Goal: Information Seeking & Learning: Learn about a topic

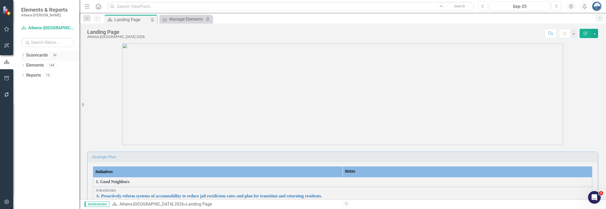
click at [23, 54] on icon "Dropdown" at bounding box center [23, 55] width 4 height 3
click at [23, 54] on icon "Dropdown" at bounding box center [22, 55] width 3 height 4
click at [24, 66] on icon "Dropdown" at bounding box center [23, 65] width 4 height 3
click at [26, 75] on icon "Dropdown" at bounding box center [26, 75] width 4 height 3
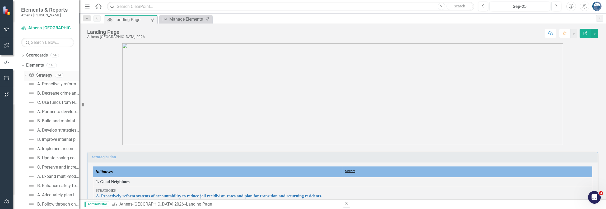
click at [26, 73] on icon "Dropdown" at bounding box center [25, 75] width 3 height 4
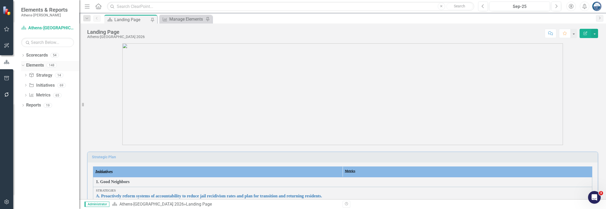
click at [22, 66] on icon "Dropdown" at bounding box center [22, 65] width 3 height 4
click at [22, 74] on div "Dropdown" at bounding box center [23, 76] width 4 height 4
click at [25, 113] on icon "Dropdown" at bounding box center [26, 113] width 4 height 3
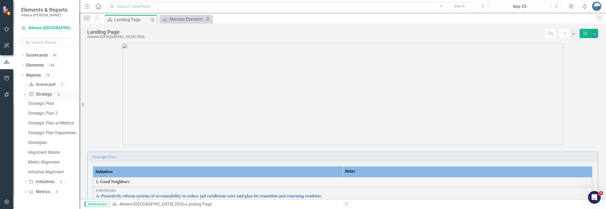
click at [42, 95] on link "Strategy Strategy" at bounding box center [40, 94] width 23 height 6
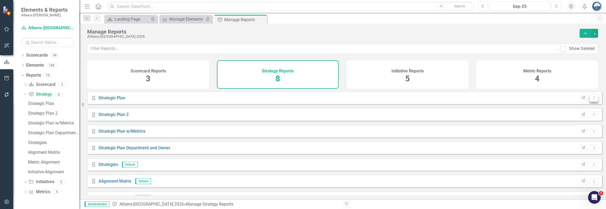
click at [592, 100] on icon "Dropdown Menu" at bounding box center [594, 97] width 4 height 3
click at [580, 129] on link "Copy Duplicate Report" at bounding box center [572, 130] width 44 height 10
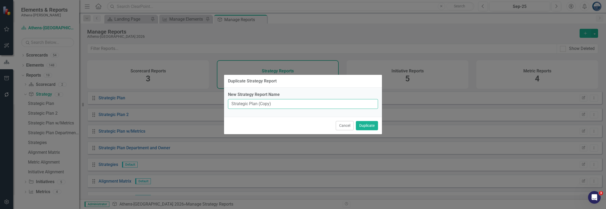
click at [277, 103] on input "Strategic Plan (Copy)" at bounding box center [303, 104] width 150 height 10
drag, startPoint x: 269, startPoint y: 104, endPoint x: 261, endPoint y: 105, distance: 8.5
click at [260, 105] on input "Strategic Plan (Copy)" at bounding box center [303, 104] width 150 height 10
type input "Strategic Plan (wMilestones)"
click at [371, 123] on button "Duplicate" at bounding box center [367, 125] width 22 height 9
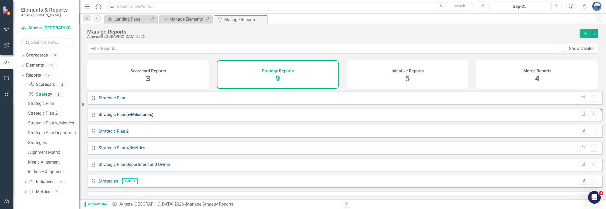
click at [126, 117] on link "Strategic Plan (wMilestones)" at bounding box center [126, 114] width 55 height 5
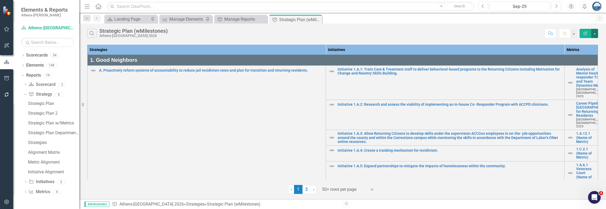
click at [596, 34] on button "button" at bounding box center [594, 33] width 7 height 9
click at [586, 45] on link "Edit Report Edit Report" at bounding box center [577, 43] width 42 height 10
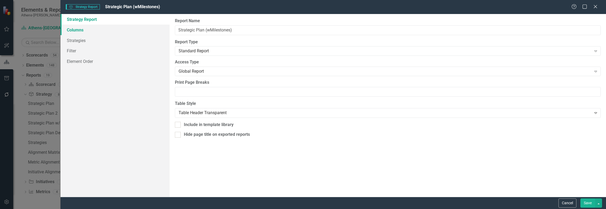
click at [80, 31] on link "Columns" at bounding box center [114, 30] width 109 height 11
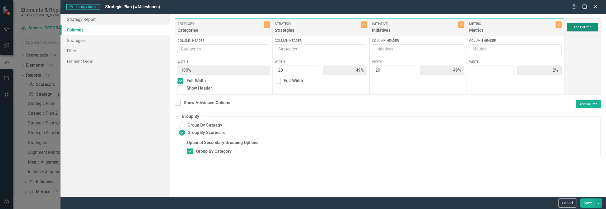
click at [580, 26] on button "Add Column" at bounding box center [583, 27] width 32 height 8
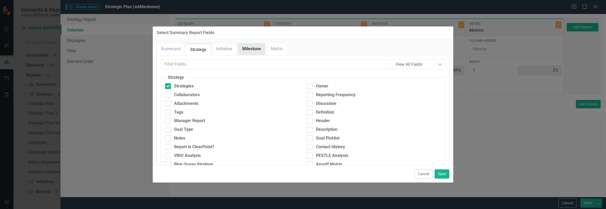
click at [249, 49] on link "Milestone" at bounding box center [251, 48] width 27 height 11
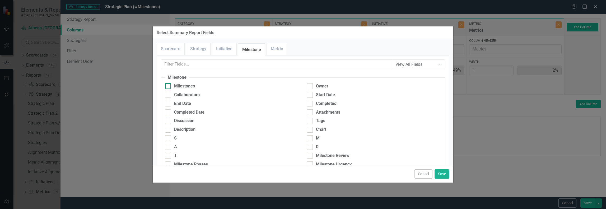
click at [167, 86] on div at bounding box center [168, 86] width 6 height 6
click at [167, 86] on input "Milestones" at bounding box center [166, 84] width 3 height 3
checkbox input "true"
drag, startPoint x: 440, startPoint y: 174, endPoint x: 440, endPoint y: 171, distance: 3.2
click at [440, 174] on button "Save" at bounding box center [442, 173] width 15 height 9
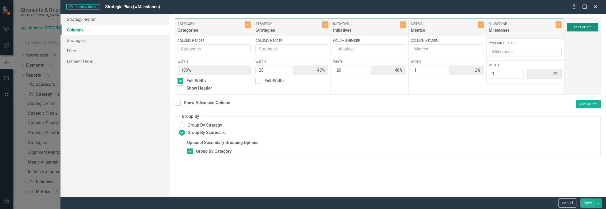
type input "48%"
drag, startPoint x: 514, startPoint y: 27, endPoint x: 434, endPoint y: 29, distance: 79.8
click at [434, 29] on div "Category Categories Close Column Header Width 100% Full-Width Show Header Strat…" at bounding box center [369, 56] width 389 height 77
click at [588, 201] on button "Save" at bounding box center [587, 202] width 15 height 9
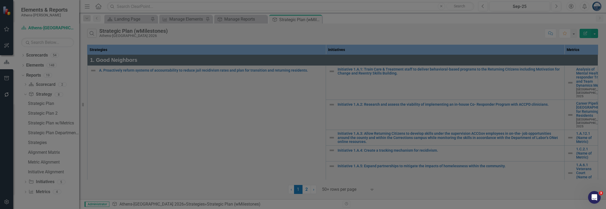
radio input "false"
checkbox input "false"
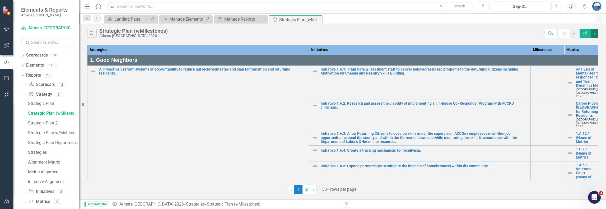
click at [594, 32] on button "button" at bounding box center [594, 33] width 7 height 9
drag, startPoint x: 456, startPoint y: 31, endPoint x: 415, endPoint y: 30, distance: 40.7
click at [455, 31] on div "Search Strategic Plan (wMilestones) [GEOGRAPHIC_DATA]-[GEOGRAPHIC_DATA] 2026" at bounding box center [314, 33] width 455 height 9
click at [522, 36] on div "Search Strategic Plan (wMilestones) [GEOGRAPHIC_DATA]-[GEOGRAPHIC_DATA] 2026" at bounding box center [314, 33] width 455 height 9
click at [423, 20] on div "Scorecard Landing Page Pin Metric Manage Elements Pin Strategy Manage Reports C…" at bounding box center [348, 19] width 490 height 8
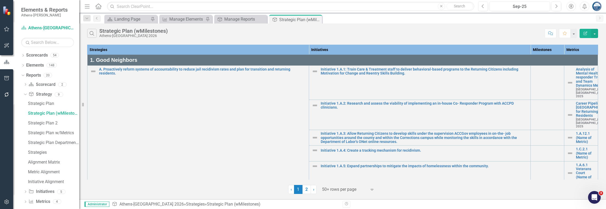
click at [285, 33] on div "Search Strategic Plan (wMilestones) [GEOGRAPHIC_DATA]-[GEOGRAPHIC_DATA] 2026" at bounding box center [314, 33] width 455 height 9
click at [23, 75] on icon "Dropdown" at bounding box center [22, 75] width 3 height 4
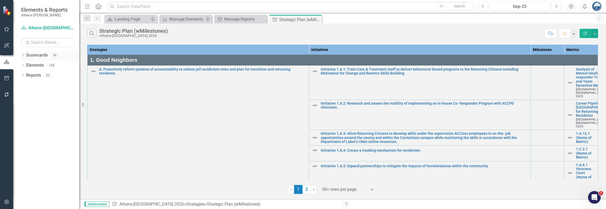
click at [24, 55] on icon at bounding box center [22, 55] width 1 height 2
click at [37, 95] on link "[GEOGRAPHIC_DATA]-[GEOGRAPHIC_DATA] 2025" at bounding box center [54, 95] width 50 height 6
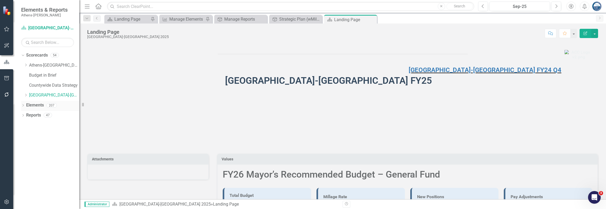
click at [24, 104] on icon "Dropdown" at bounding box center [23, 105] width 4 height 3
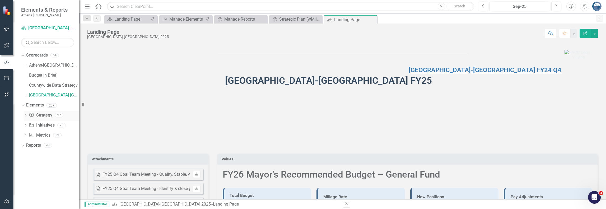
click at [44, 115] on link "Strategy Strategy" at bounding box center [40, 115] width 23 height 6
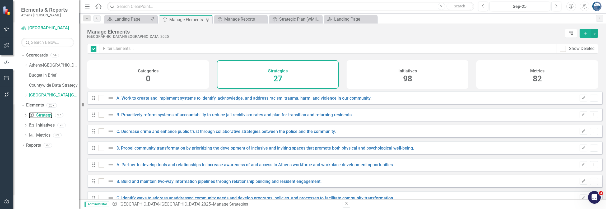
checkbox input "false"
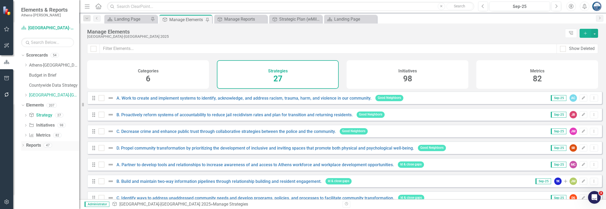
click at [23, 144] on icon "Dropdown" at bounding box center [23, 145] width 4 height 3
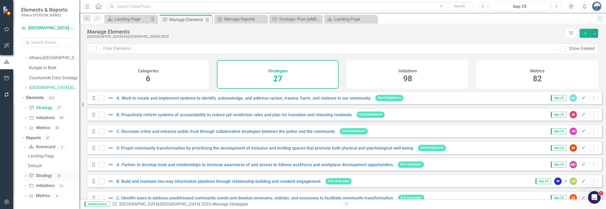
click at [44, 176] on link "Strategy Strategy" at bounding box center [40, 176] width 23 height 6
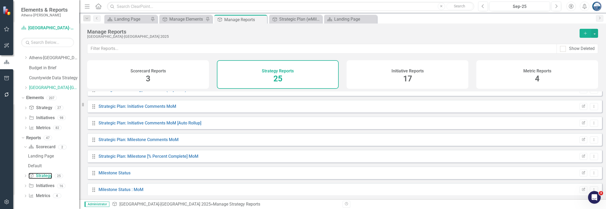
scroll to position [312, 0]
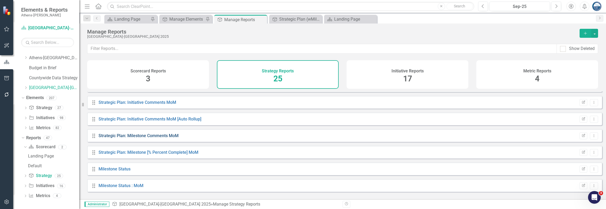
click at [146, 138] on link "Strategic Plan: Milestone Comments MoM" at bounding box center [139, 135] width 80 height 5
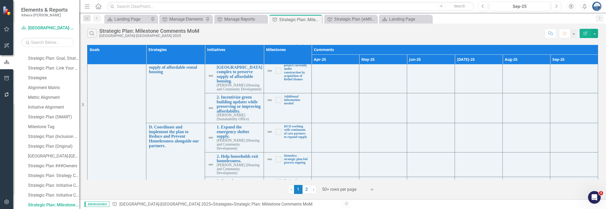
scroll to position [1614, 0]
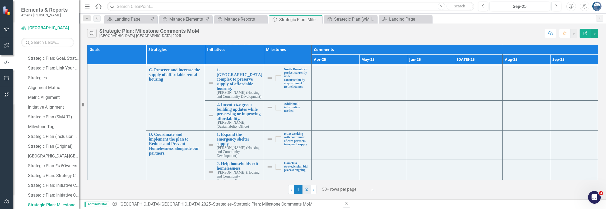
click at [306, 190] on link "2" at bounding box center [306, 189] width 8 height 9
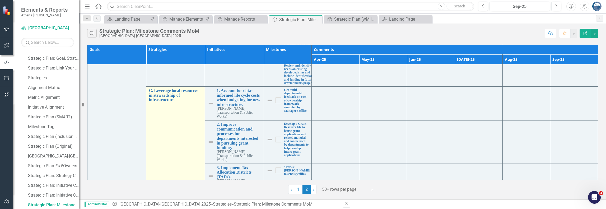
scroll to position [1057, 0]
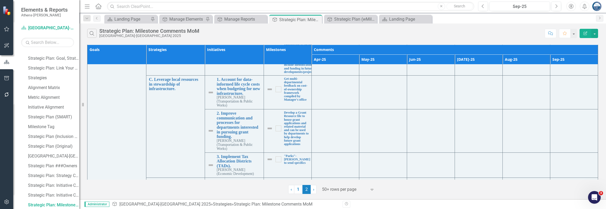
click at [214, 35] on div "Search Strategic Plan: Milestone Comments MoM [GEOGRAPHIC_DATA]-[GEOGRAPHIC_DAT…" at bounding box center [314, 33] width 455 height 9
click at [482, 6] on icon "Previous" at bounding box center [483, 6] width 3 height 5
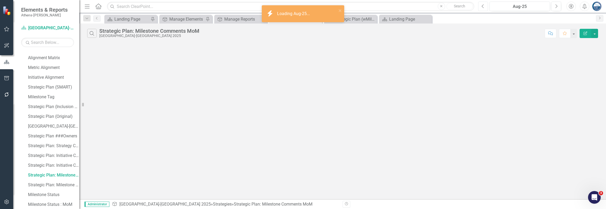
click at [482, 6] on icon "Previous" at bounding box center [483, 6] width 3 height 5
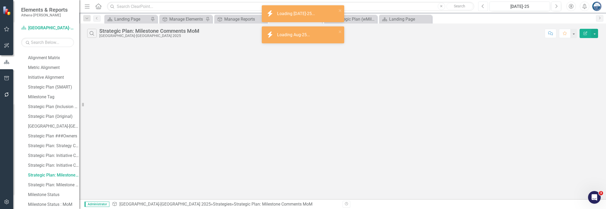
click at [482, 6] on icon "Previous" at bounding box center [483, 6] width 3 height 5
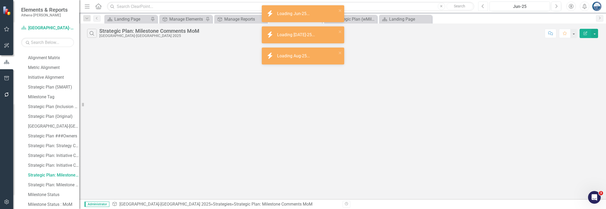
click at [482, 6] on icon "Previous" at bounding box center [483, 6] width 3 height 5
click at [483, 7] on icon "Previous" at bounding box center [483, 6] width 3 height 5
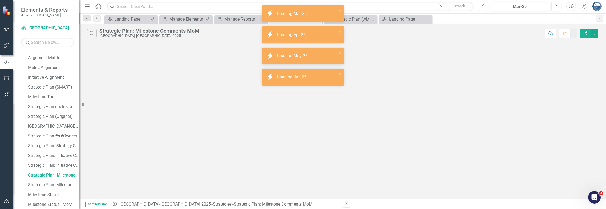
click at [483, 7] on icon "Previous" at bounding box center [483, 6] width 3 height 5
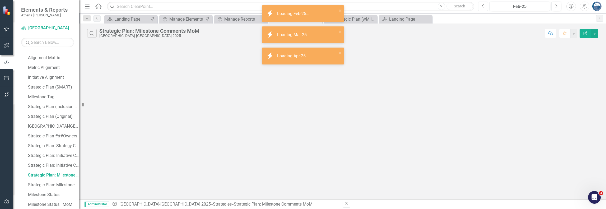
click at [483, 7] on icon "Previous" at bounding box center [483, 6] width 3 height 5
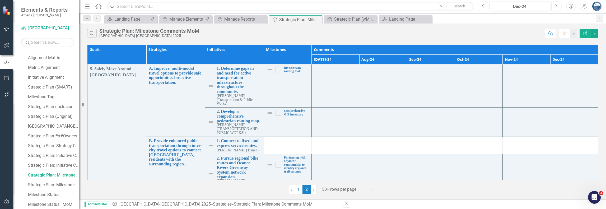
click at [483, 6] on icon "Previous" at bounding box center [483, 6] width 3 height 5
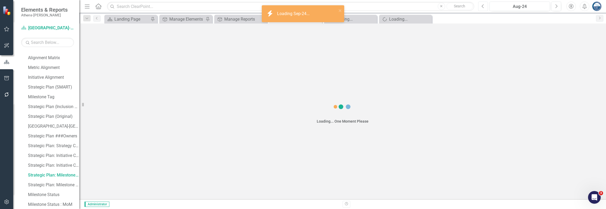
click at [483, 6] on icon "Previous" at bounding box center [483, 6] width 3 height 5
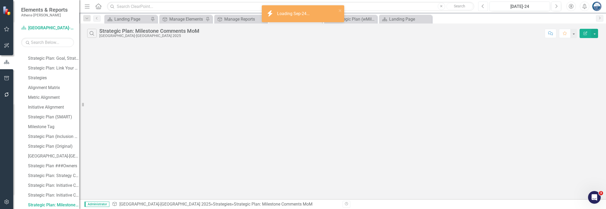
scroll to position [204, 0]
click at [483, 6] on icon "Previous" at bounding box center [483, 6] width 3 height 5
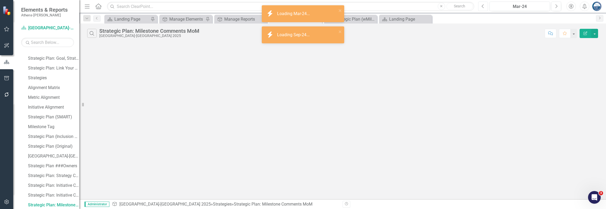
click at [483, 6] on icon "Previous" at bounding box center [483, 6] width 3 height 5
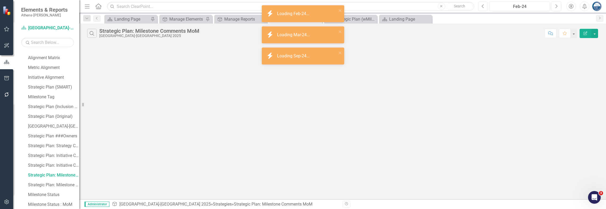
click at [483, 6] on icon "Previous" at bounding box center [483, 6] width 3 height 5
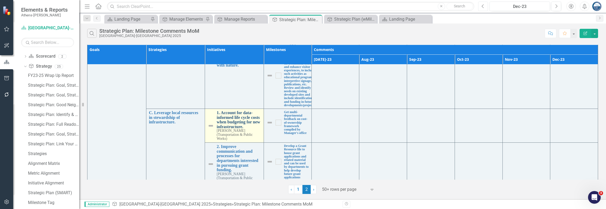
scroll to position [1054, 0]
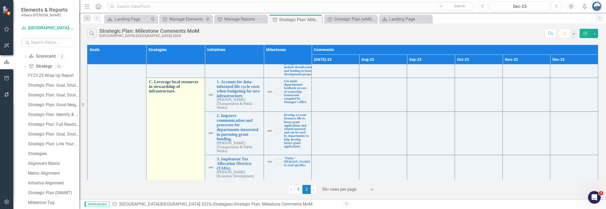
click at [164, 80] on link "C. Leverage local resources in stewardship of infrastructure." at bounding box center [175, 87] width 53 height 14
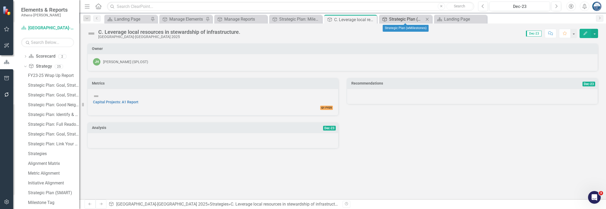
click at [410, 19] on div "Strategic Plan (wMilestones)" at bounding box center [406, 19] width 35 height 7
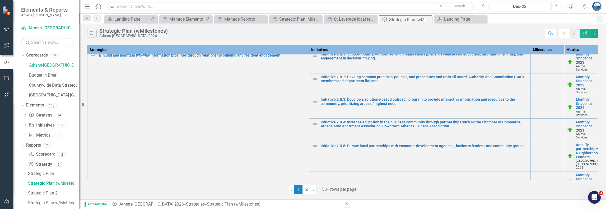
scroll to position [925, 0]
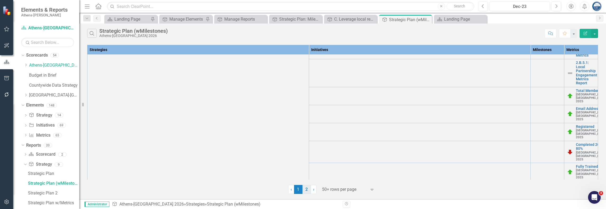
click at [305, 188] on link "2" at bounding box center [306, 189] width 8 height 9
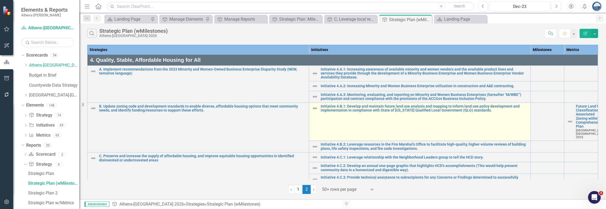
scroll to position [159, 0]
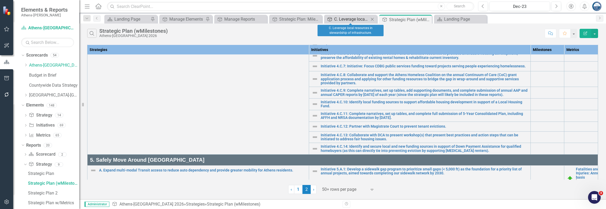
click at [350, 18] on div "C. Leverage local resources in stewardship of infrastructure." at bounding box center [351, 19] width 35 height 7
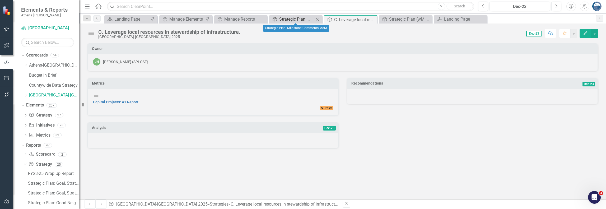
click at [307, 18] on div "Strategic Plan: Milestone Comments MoM" at bounding box center [296, 19] width 35 height 7
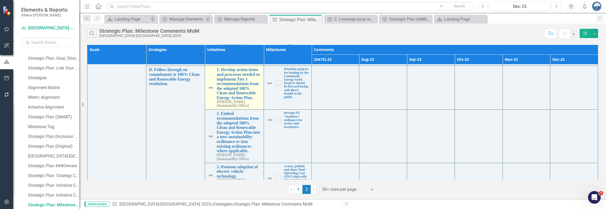
scroll to position [1107, 0]
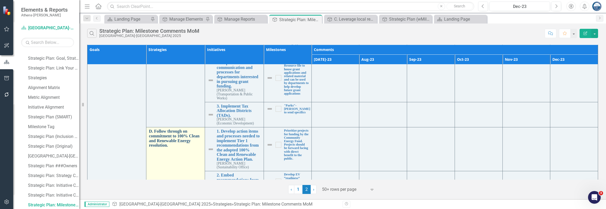
click at [180, 129] on link "D. Follow through on commitment to 100% Clean and Renewable Energy resolution." at bounding box center [175, 138] width 53 height 18
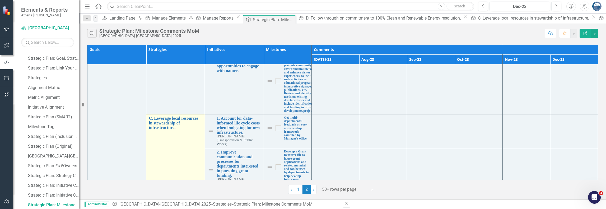
scroll to position [1004, 0]
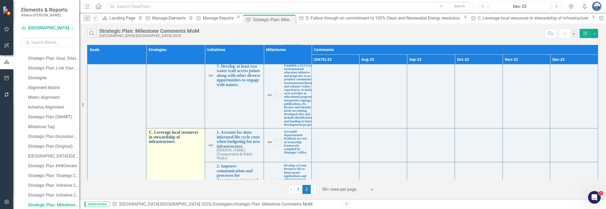
click at [173, 130] on link "C. Leverage local resources in stewardship of infrastructure." at bounding box center [175, 137] width 53 height 14
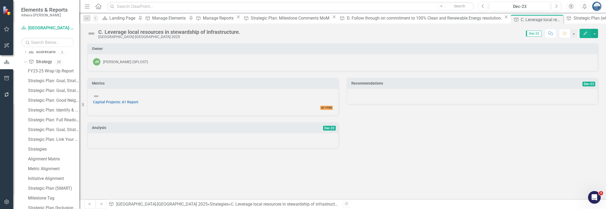
scroll to position [95, 0]
click at [57, 88] on div "Strategic Plan: Goal, Strategy, Metric" at bounding box center [53, 88] width 51 height 5
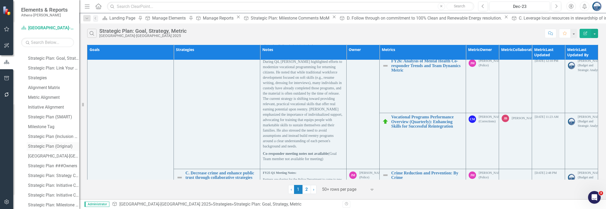
scroll to position [185, 0]
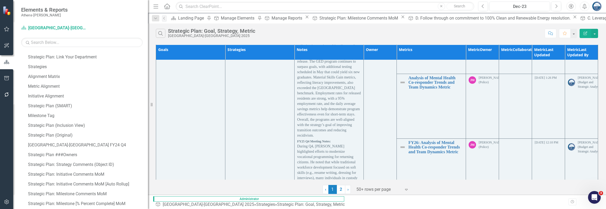
drag, startPoint x: 80, startPoint y: 152, endPoint x: 147, endPoint y: 136, distance: 68.7
click at [148, 135] on div "Resize" at bounding box center [150, 104] width 4 height 209
click at [79, 162] on link "Strategic Plan: Strategy Comments (Object ID)" at bounding box center [88, 164] width 122 height 8
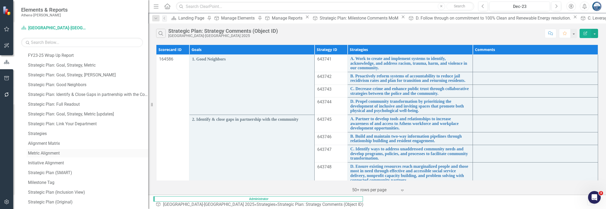
scroll to position [92, 0]
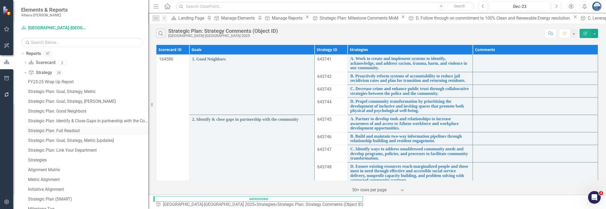
click at [73, 130] on div "Strategic Plan: Full Readout" at bounding box center [88, 130] width 120 height 5
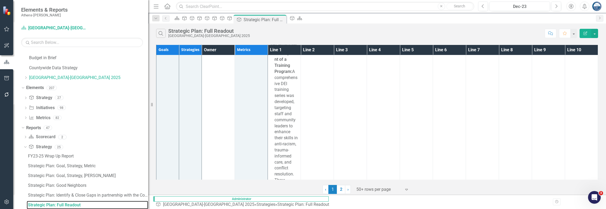
scroll to position [132, 0]
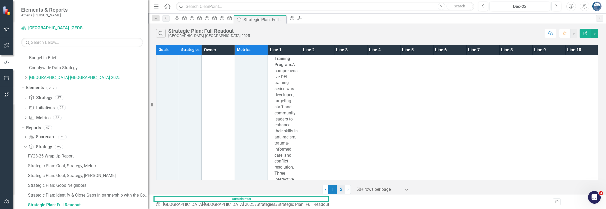
click at [339, 190] on link "2" at bounding box center [341, 189] width 8 height 9
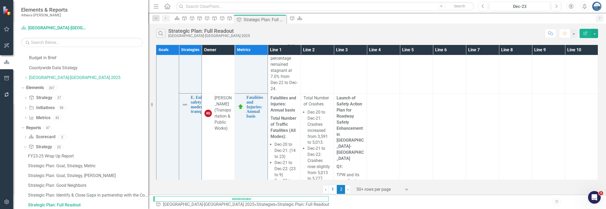
scroll to position [5707, 0]
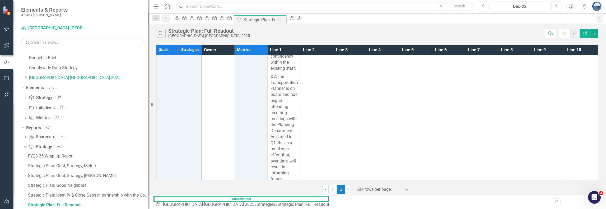
scroll to position [7820, 0]
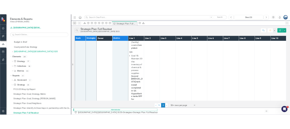
scroll to position [11889, 0]
